Goal: Contribute content: Contribute content

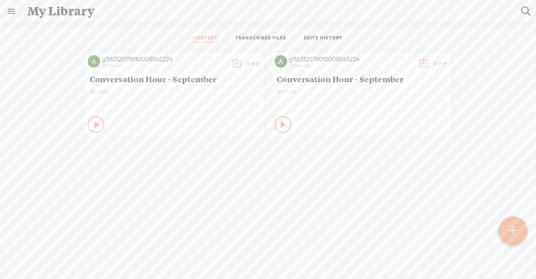
click at [329, 41] on link "EDITS HISTORY" at bounding box center [323, 38] width 39 height 7
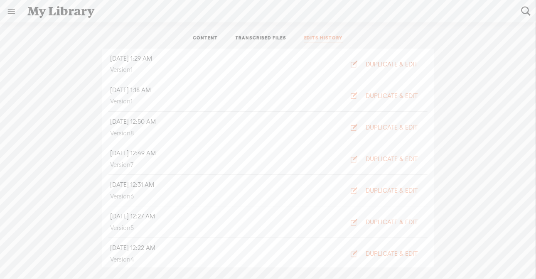
click at [369, 61] on div "DUPLICATE & EDIT" at bounding box center [392, 64] width 52 height 8
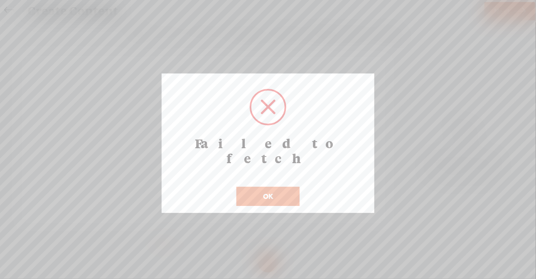
click at [255, 189] on button "OK" at bounding box center [267, 196] width 63 height 19
click at [258, 187] on button "OK" at bounding box center [267, 196] width 63 height 19
